Goal: Check status: Check status

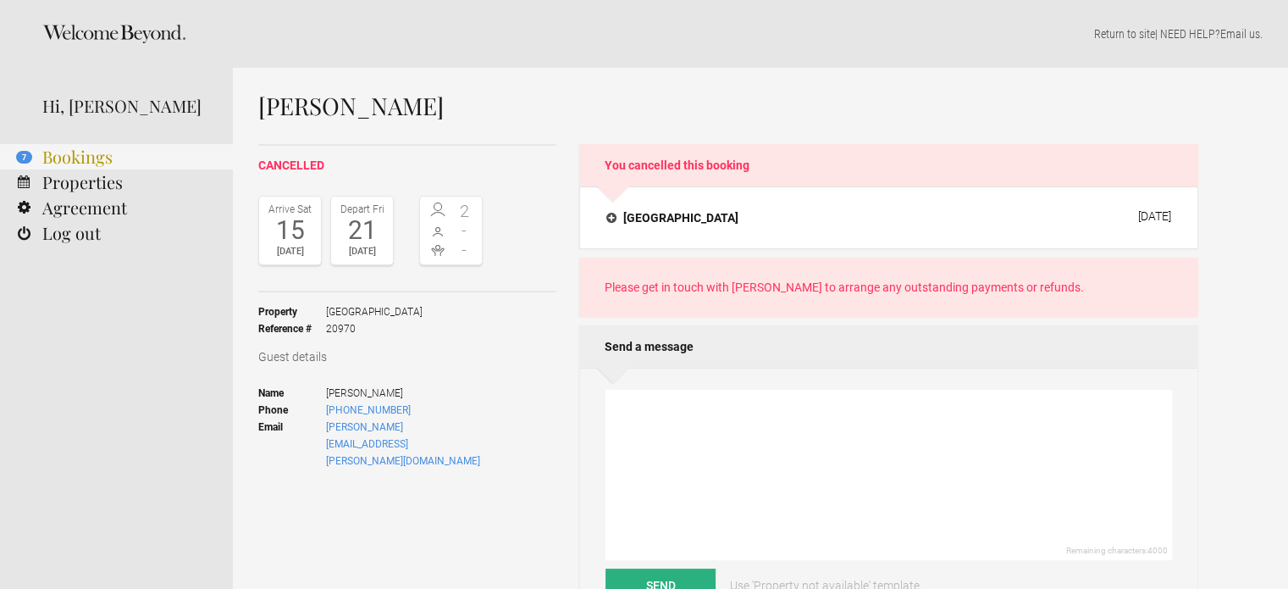
click at [86, 163] on link "7 Bookings" at bounding box center [116, 156] width 233 height 25
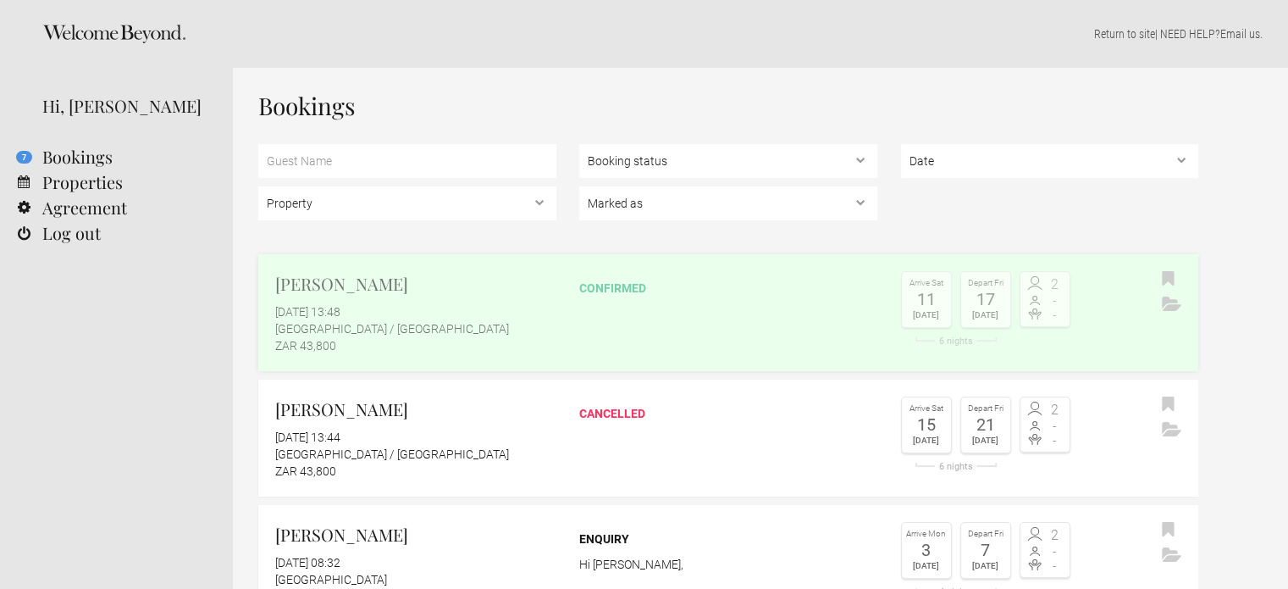
click at [609, 276] on div "confirmed" at bounding box center [728, 283] width 298 height 25
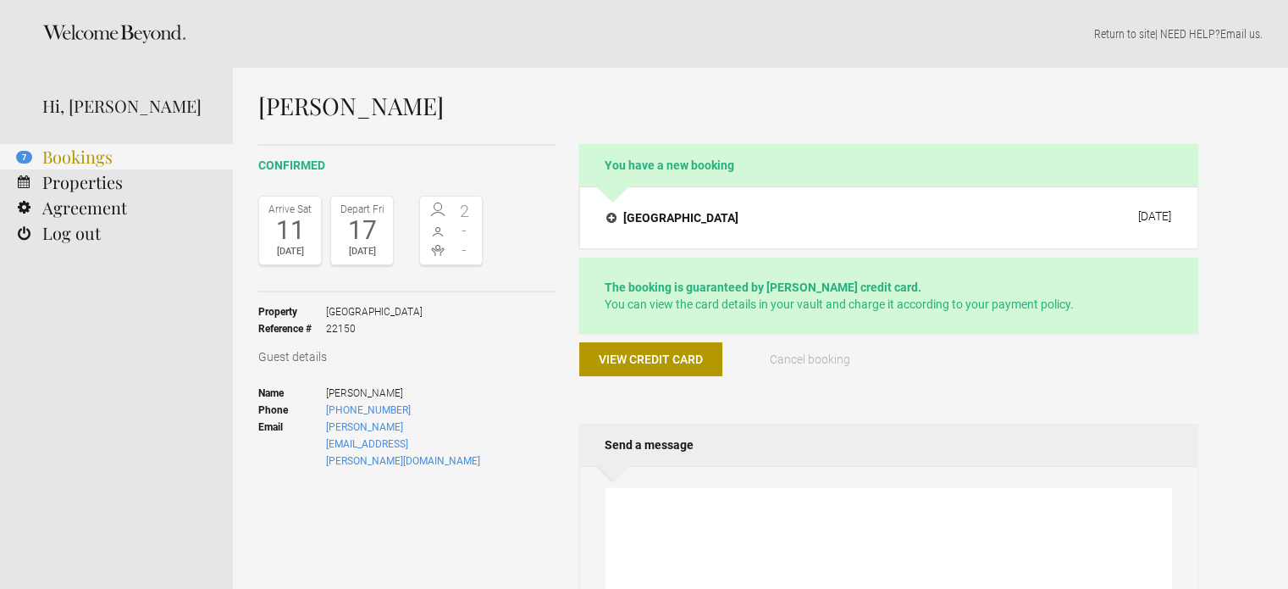
click at [66, 154] on link "7 Bookings" at bounding box center [116, 156] width 233 height 25
